Goal: Information Seeking & Learning: Compare options

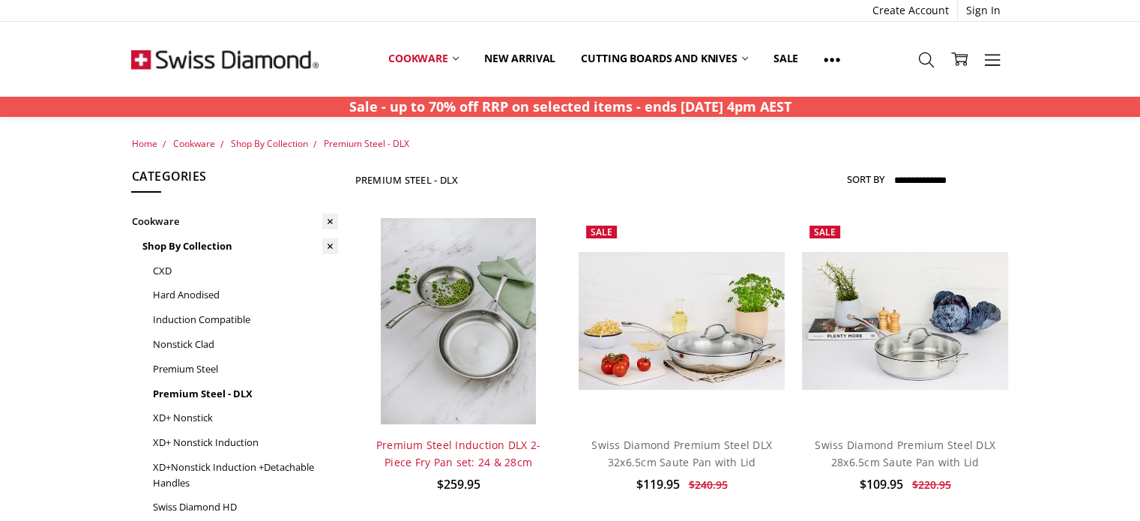
scroll to position [195, 0]
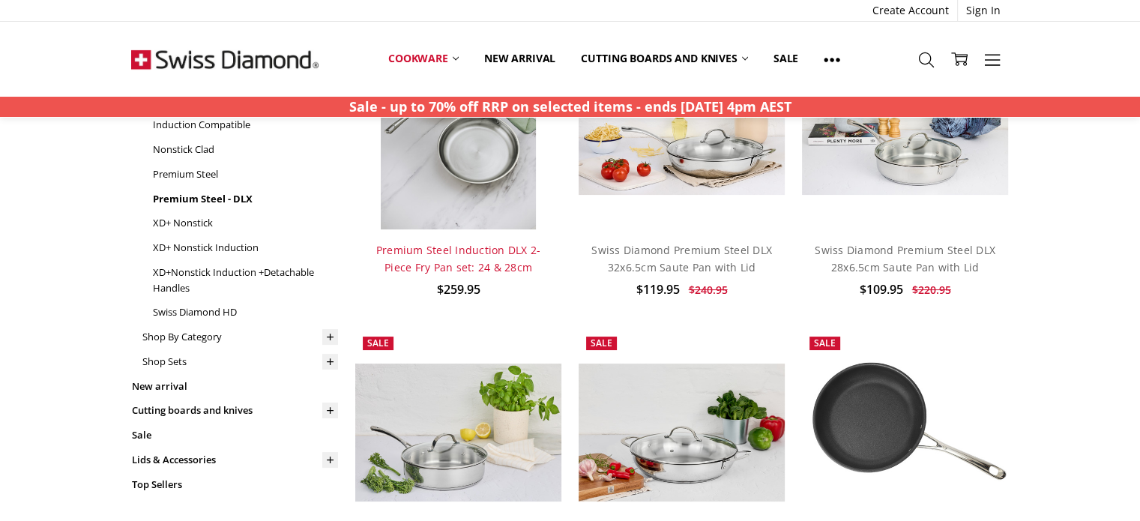
click at [482, 268] on link "Premium Steel Induction DLX 2-Piece Fry Pan set: 24 & 28cm" at bounding box center [458, 258] width 165 height 31
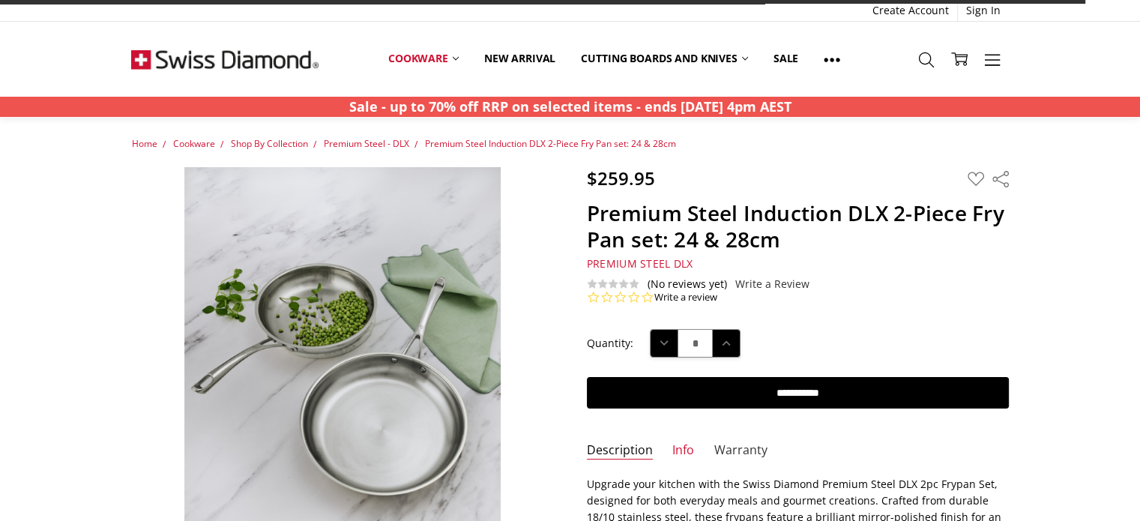
scroll to position [114, 0]
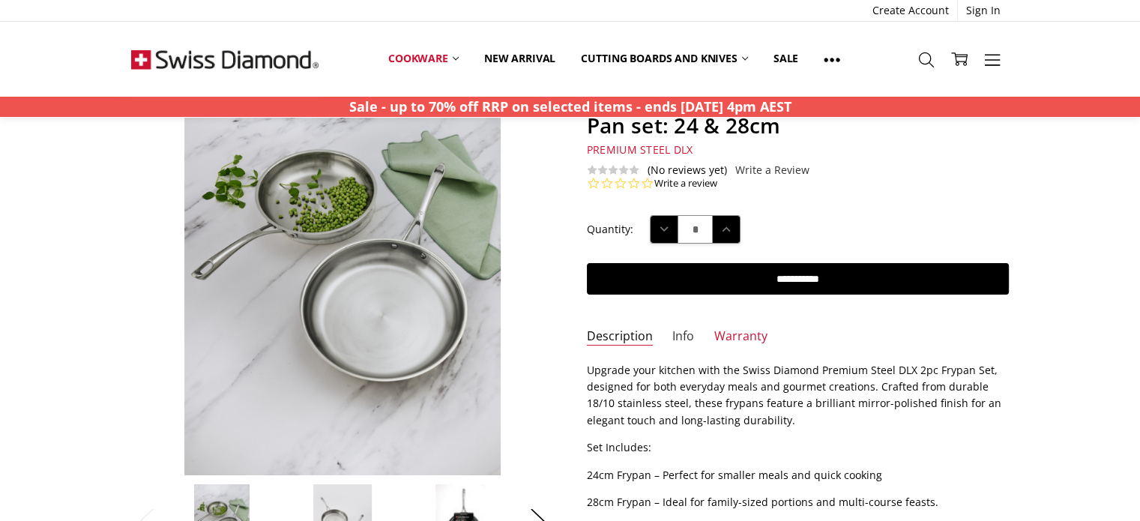
click at [674, 335] on link "Info" at bounding box center [683, 336] width 22 height 17
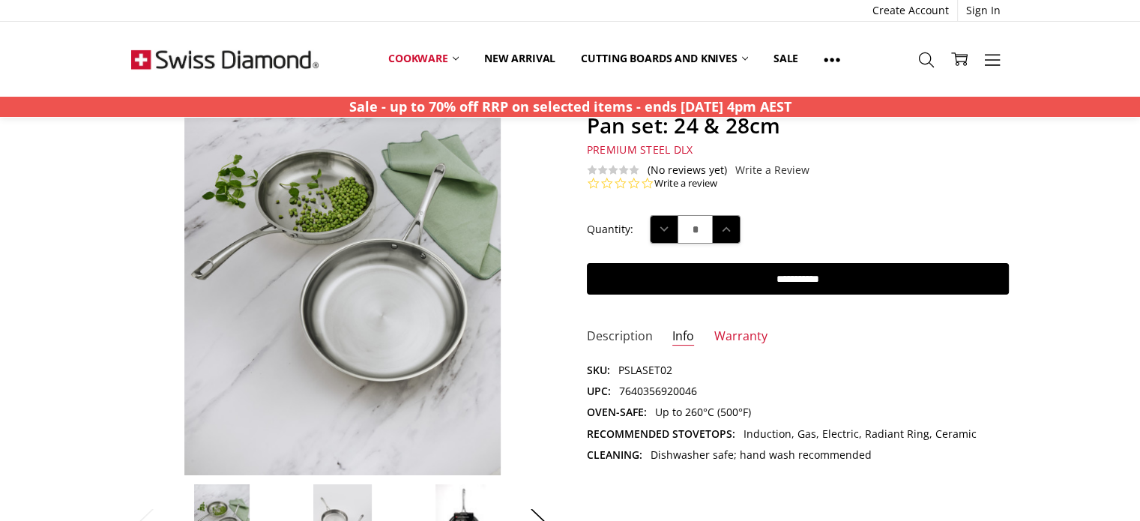
click at [592, 340] on link "Description" at bounding box center [620, 336] width 66 height 17
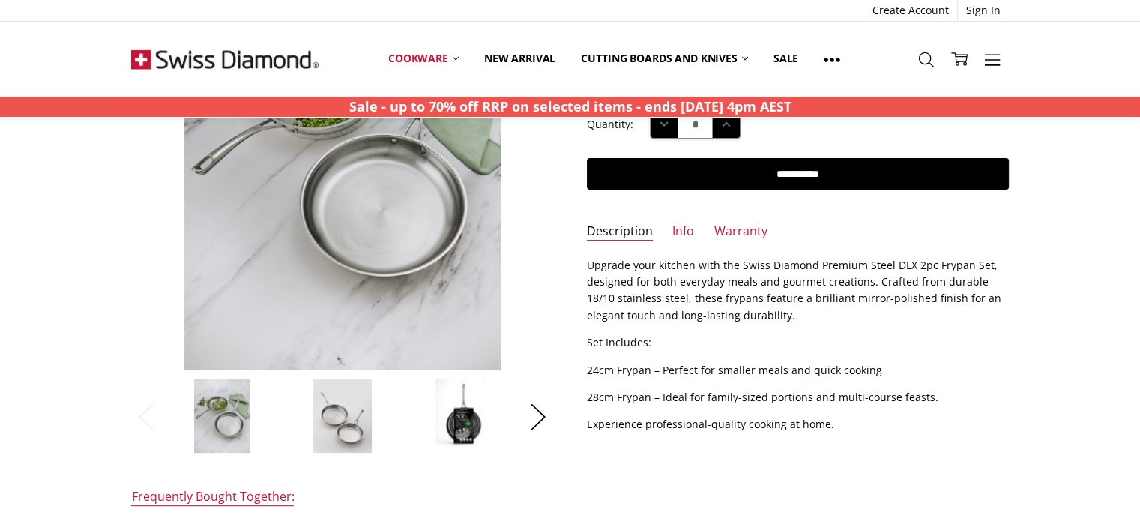
scroll to position [0, 0]
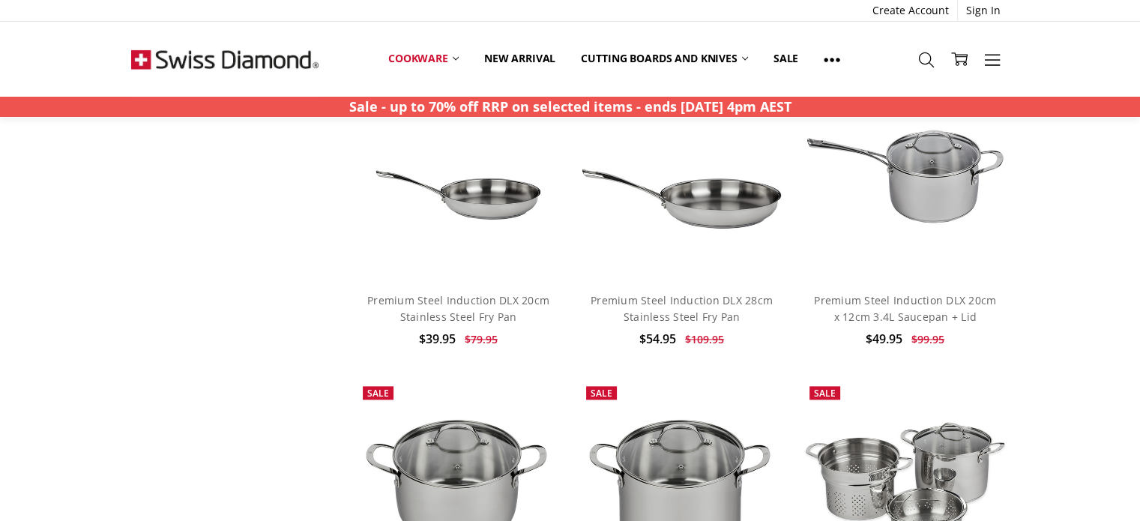
scroll to position [1759, 0]
click at [710, 303] on link "Premium Steel Induction DLX 28cm Stainless Steel Fry Pan" at bounding box center [681, 308] width 182 height 31
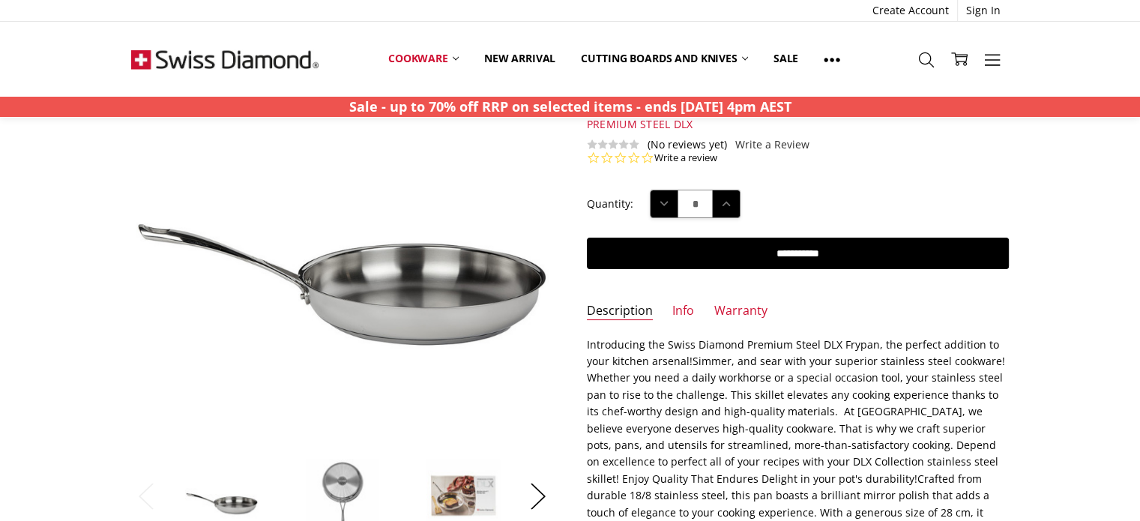
scroll to position [373, 0]
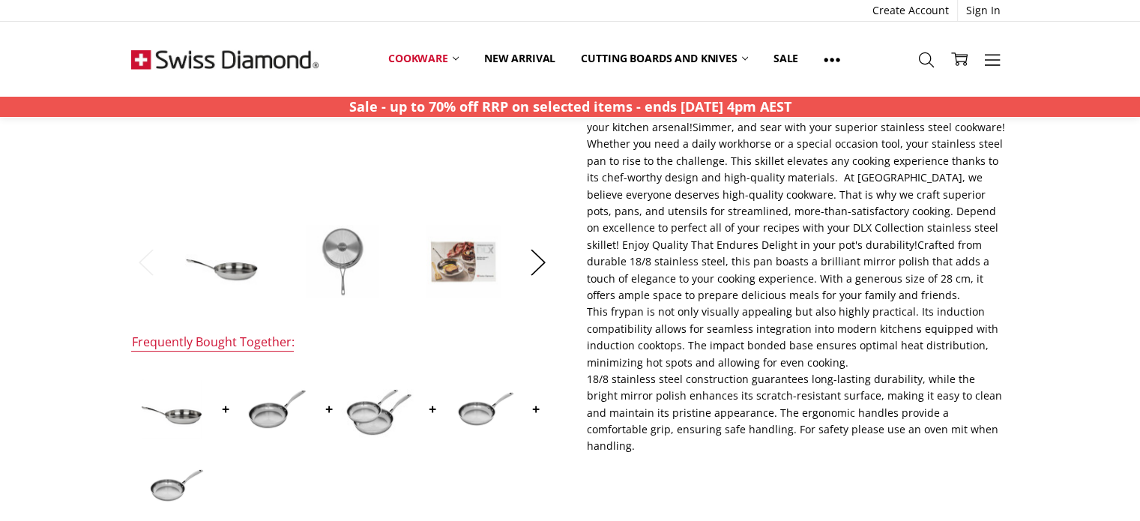
click at [470, 278] on img at bounding box center [463, 261] width 75 height 75
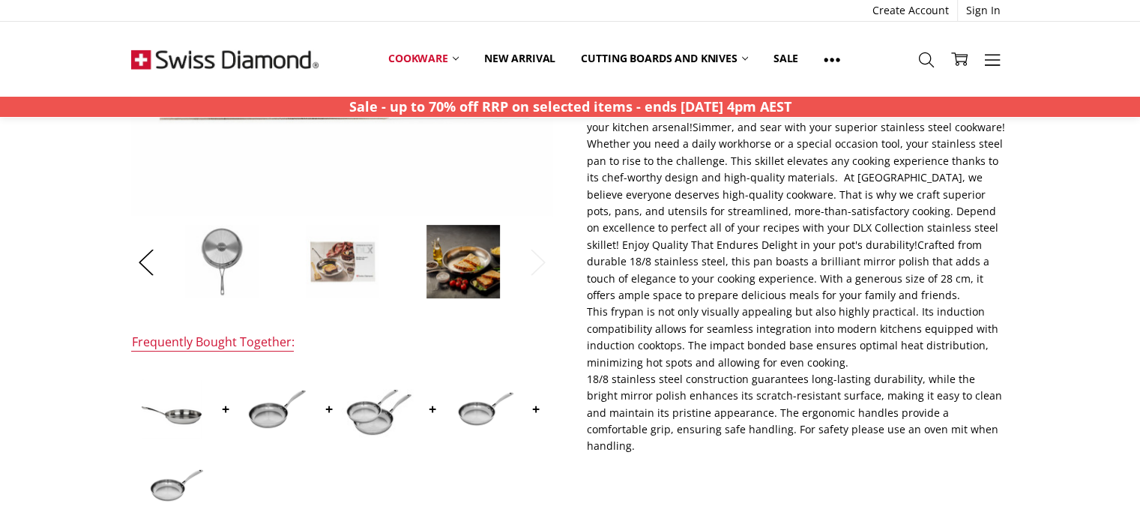
click at [467, 224] on img at bounding box center [463, 261] width 75 height 75
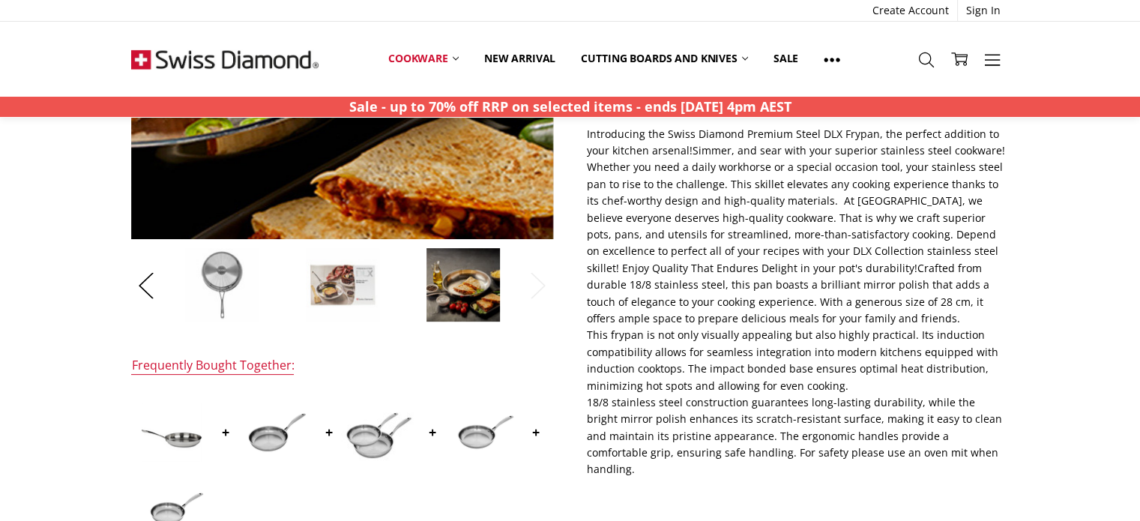
scroll to position [357, 0]
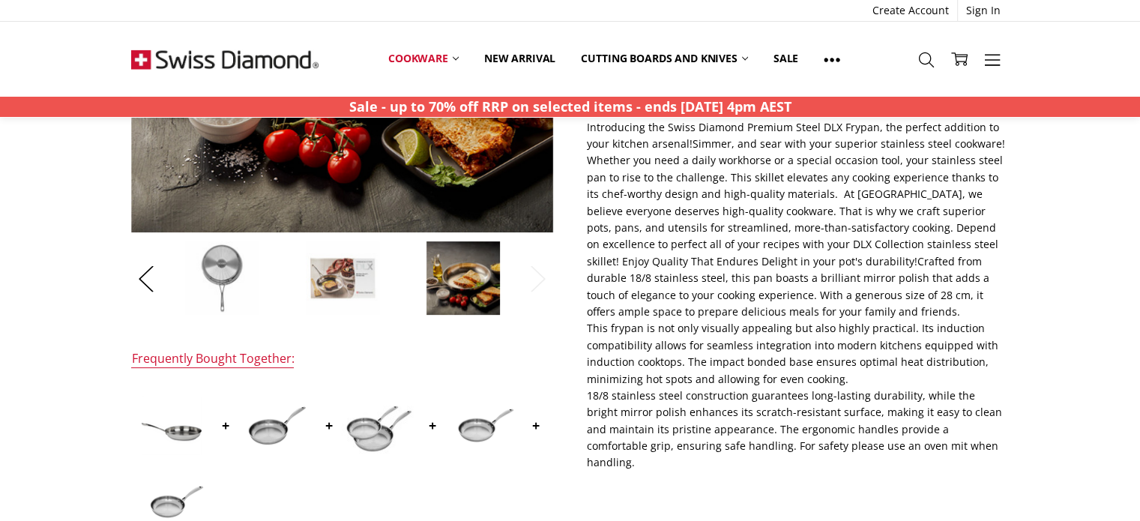
click at [342, 254] on img at bounding box center [342, 277] width 75 height 75
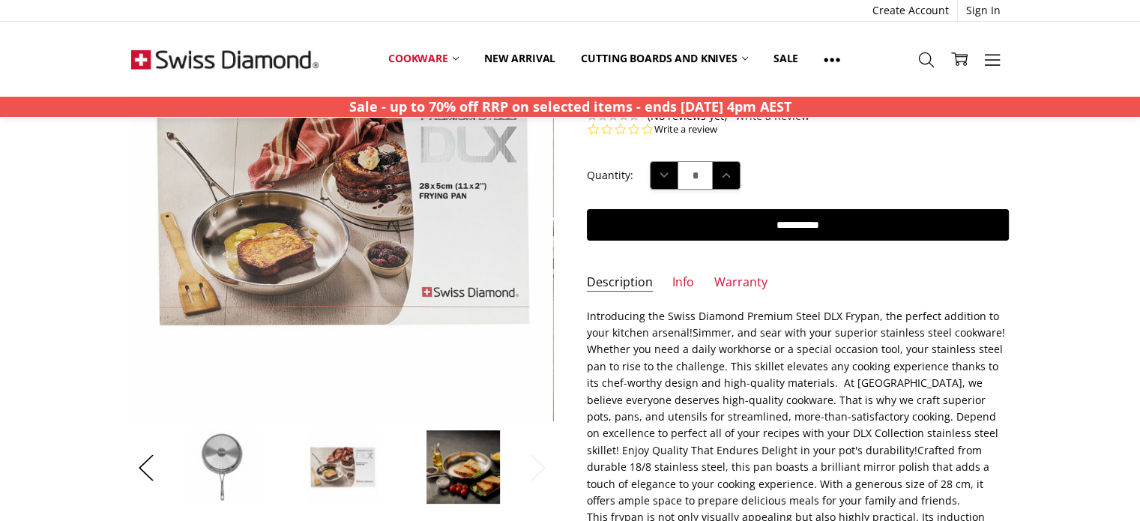
scroll to position [0, 0]
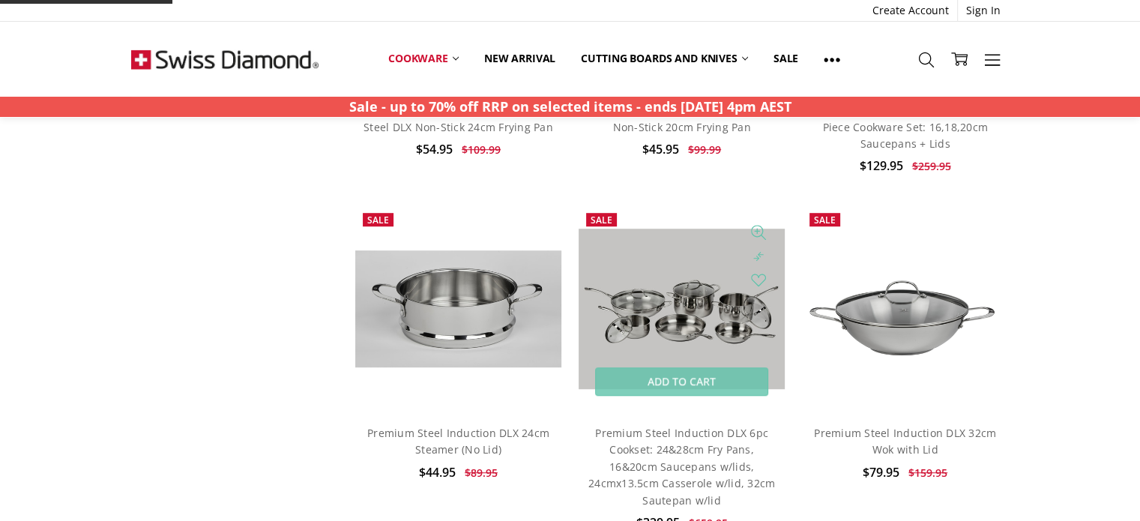
scroll to position [943, 0]
